Goal: Transaction & Acquisition: Purchase product/service

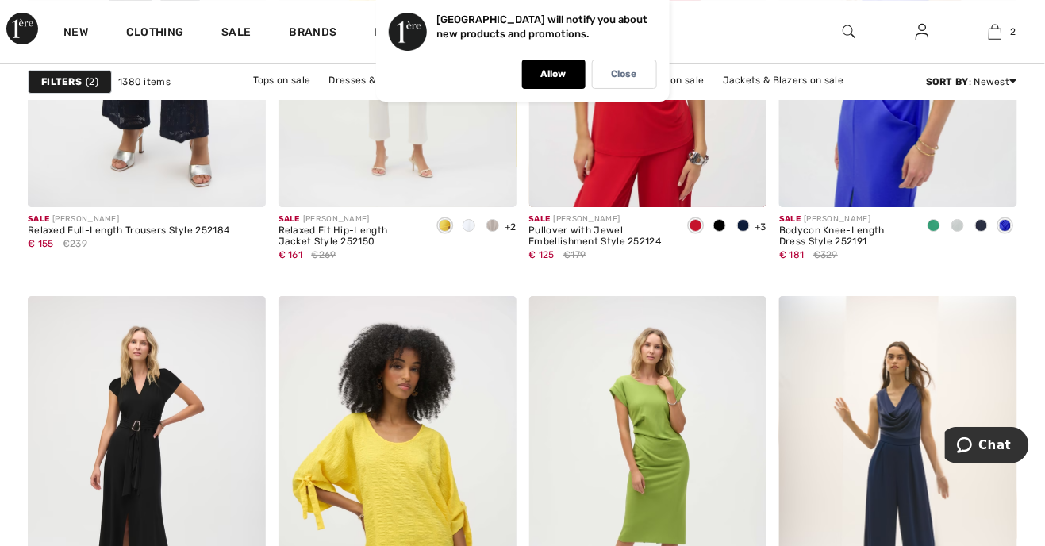
scroll to position [6291, 0]
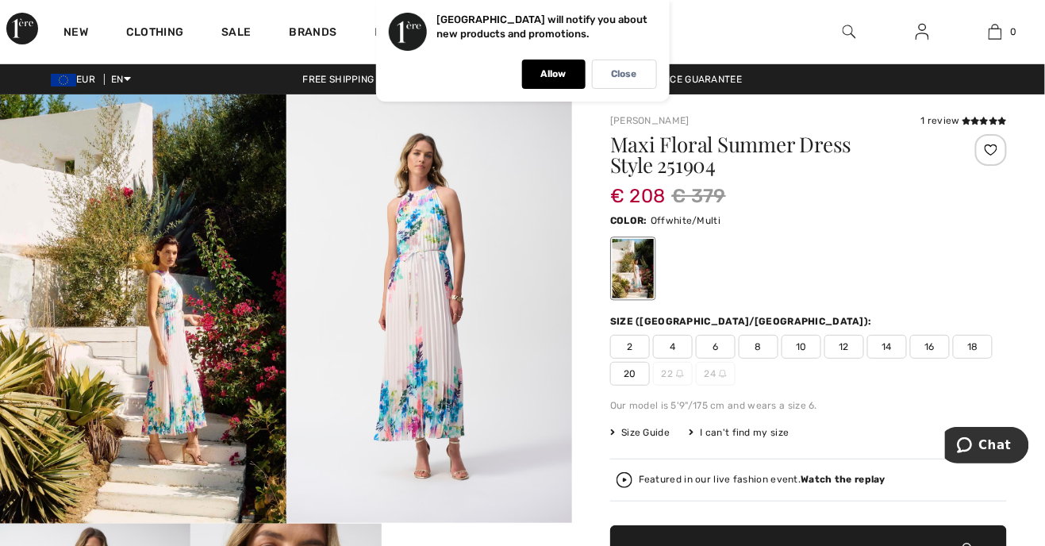
click at [651, 428] on span "Size Guide" at bounding box center [639, 432] width 59 height 14
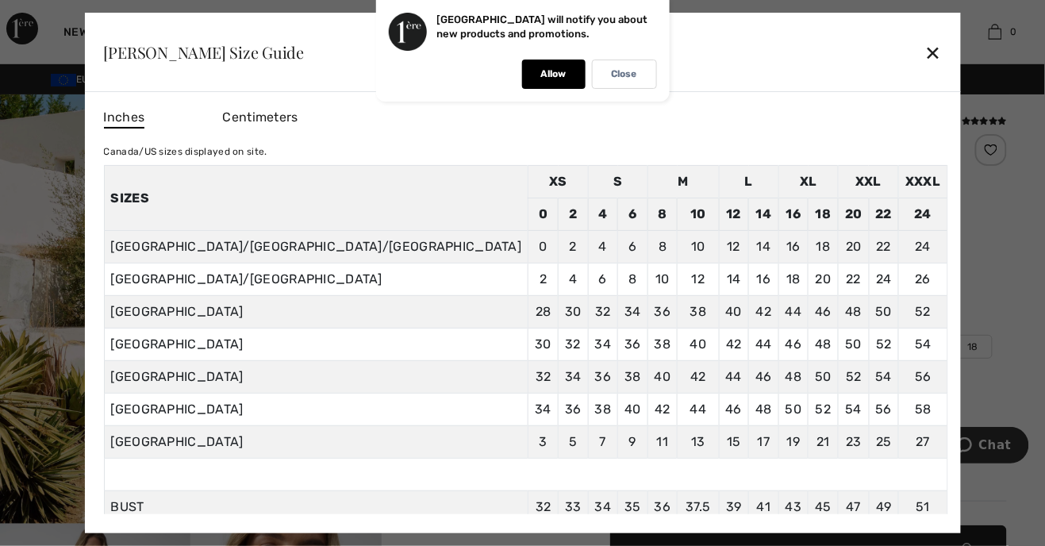
click at [778, 432] on td "19" at bounding box center [793, 442] width 30 height 33
click at [924, 36] on div "✕" at bounding box center [932, 52] width 17 height 33
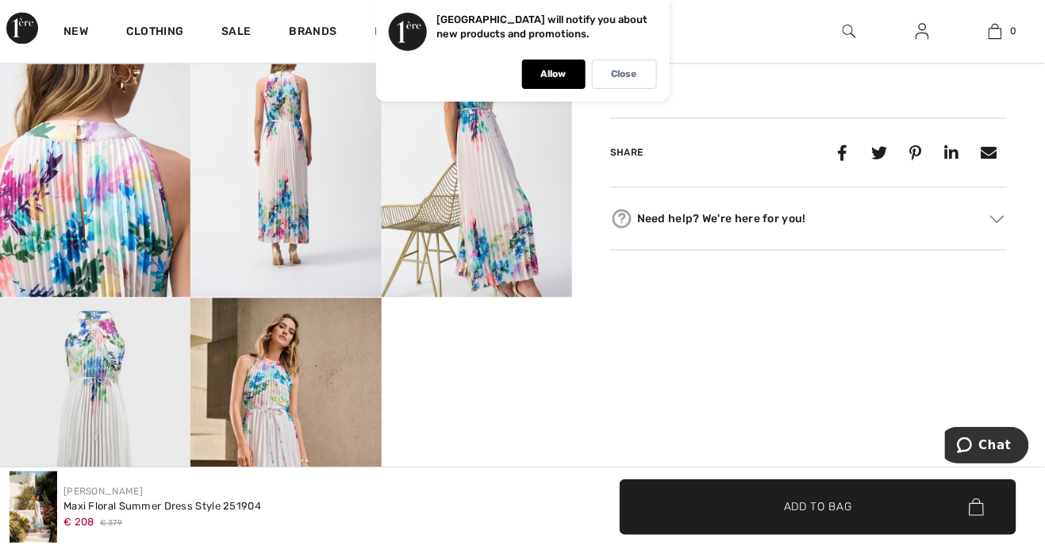
scroll to position [793, 0]
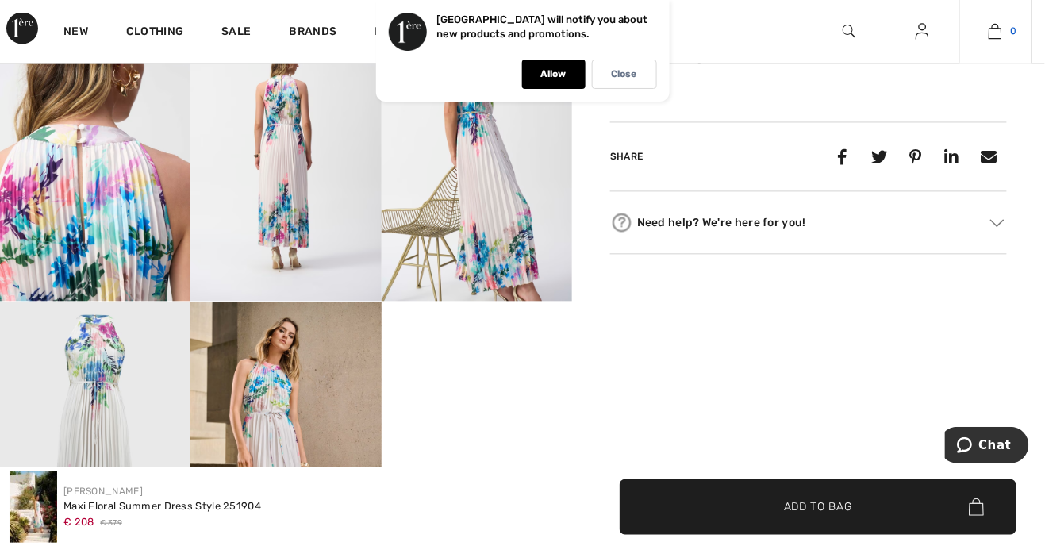
click at [1007, 30] on link "0" at bounding box center [995, 31] width 71 height 19
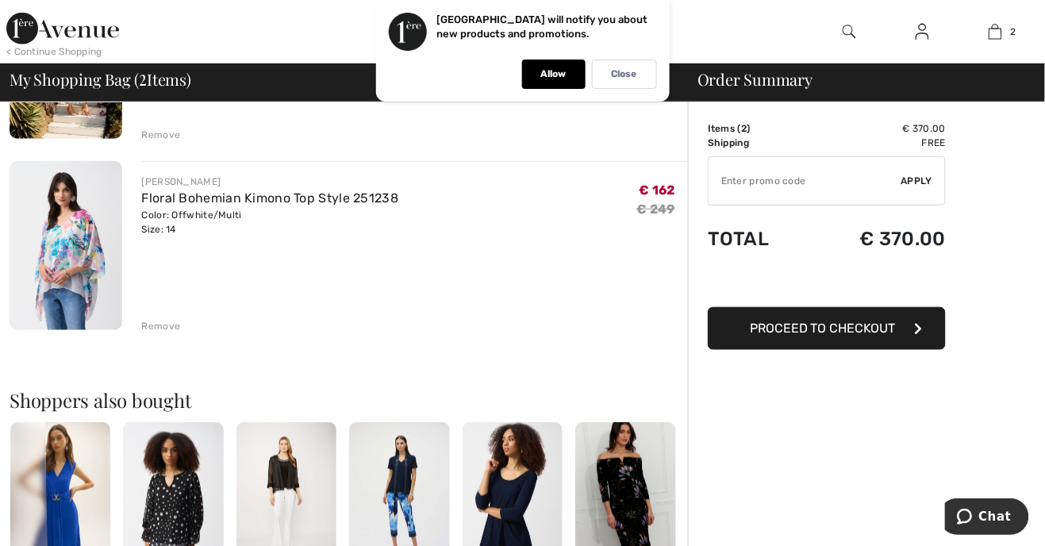
scroll to position [263, 0]
